Goal: Information Seeking & Learning: Learn about a topic

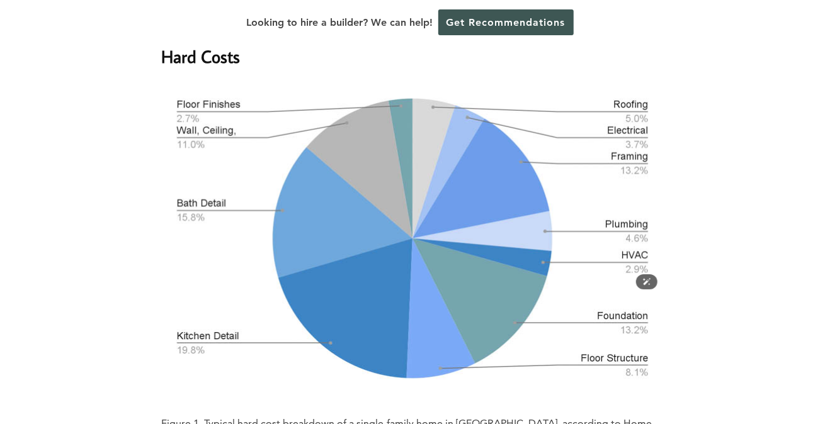
scroll to position [2644, 0]
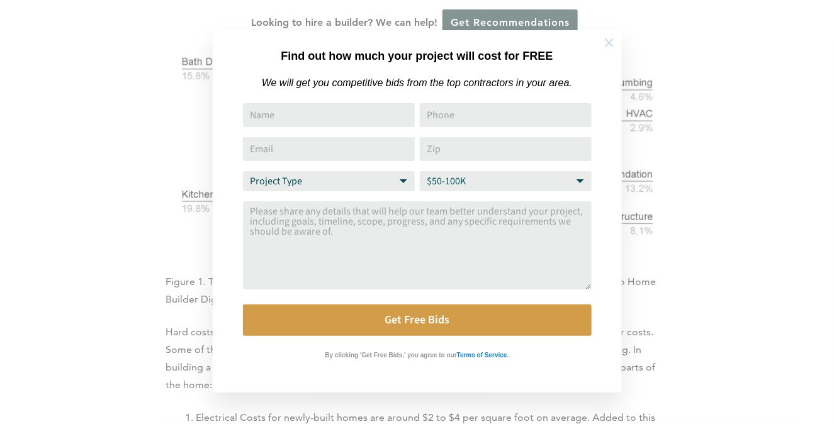
click at [606, 43] on icon at bounding box center [609, 43] width 14 height 14
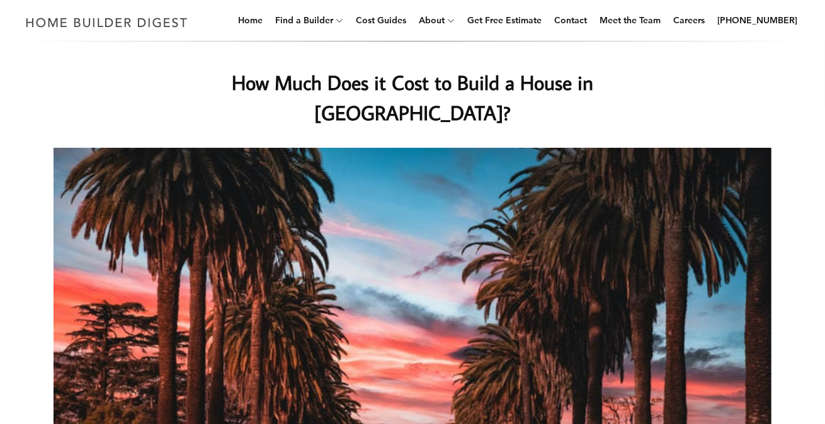
scroll to position [0, 0]
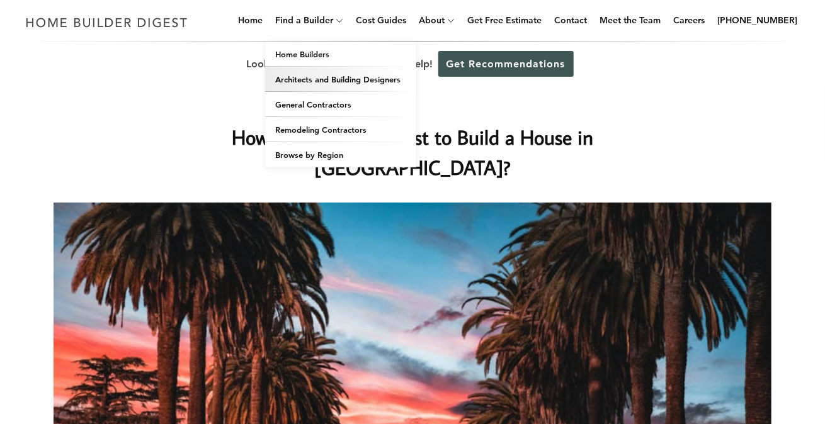
click at [325, 81] on link "Architects and Building Designers" at bounding box center [340, 79] width 151 height 25
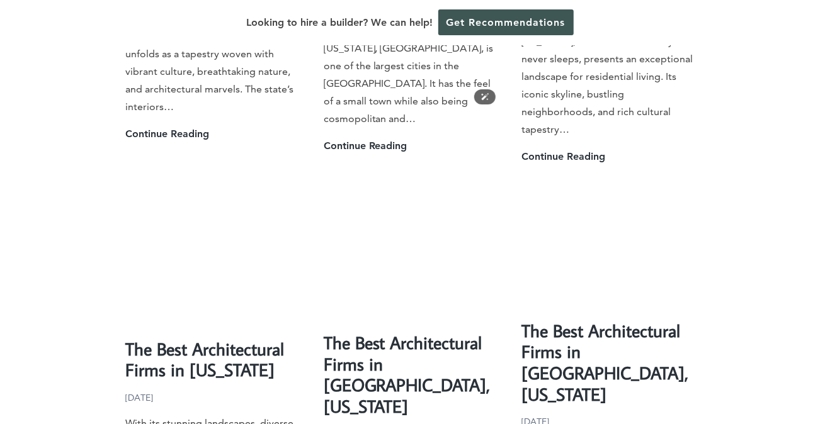
scroll to position [2581, 0]
